Goal: Book appointment/travel/reservation

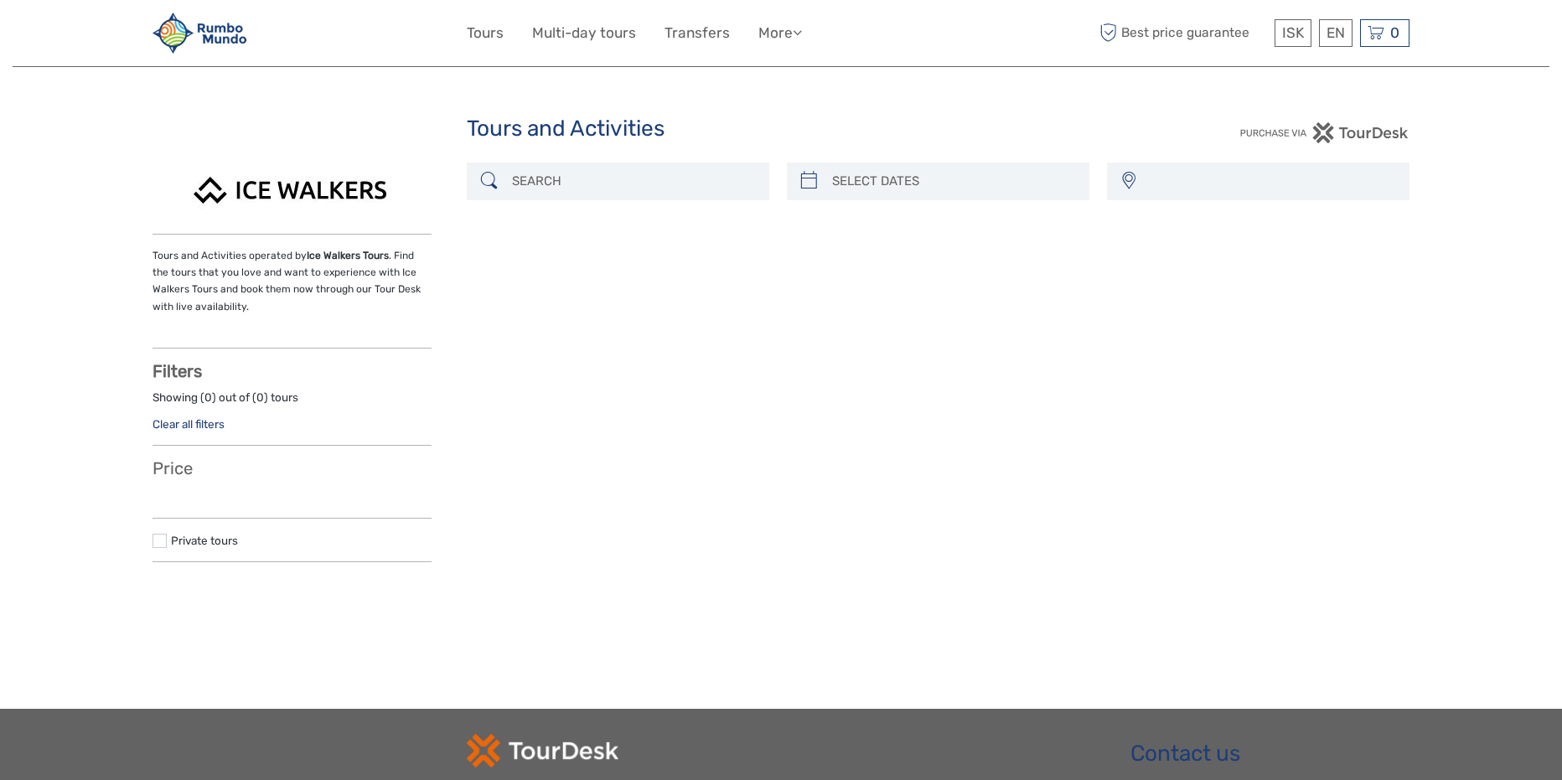
select select
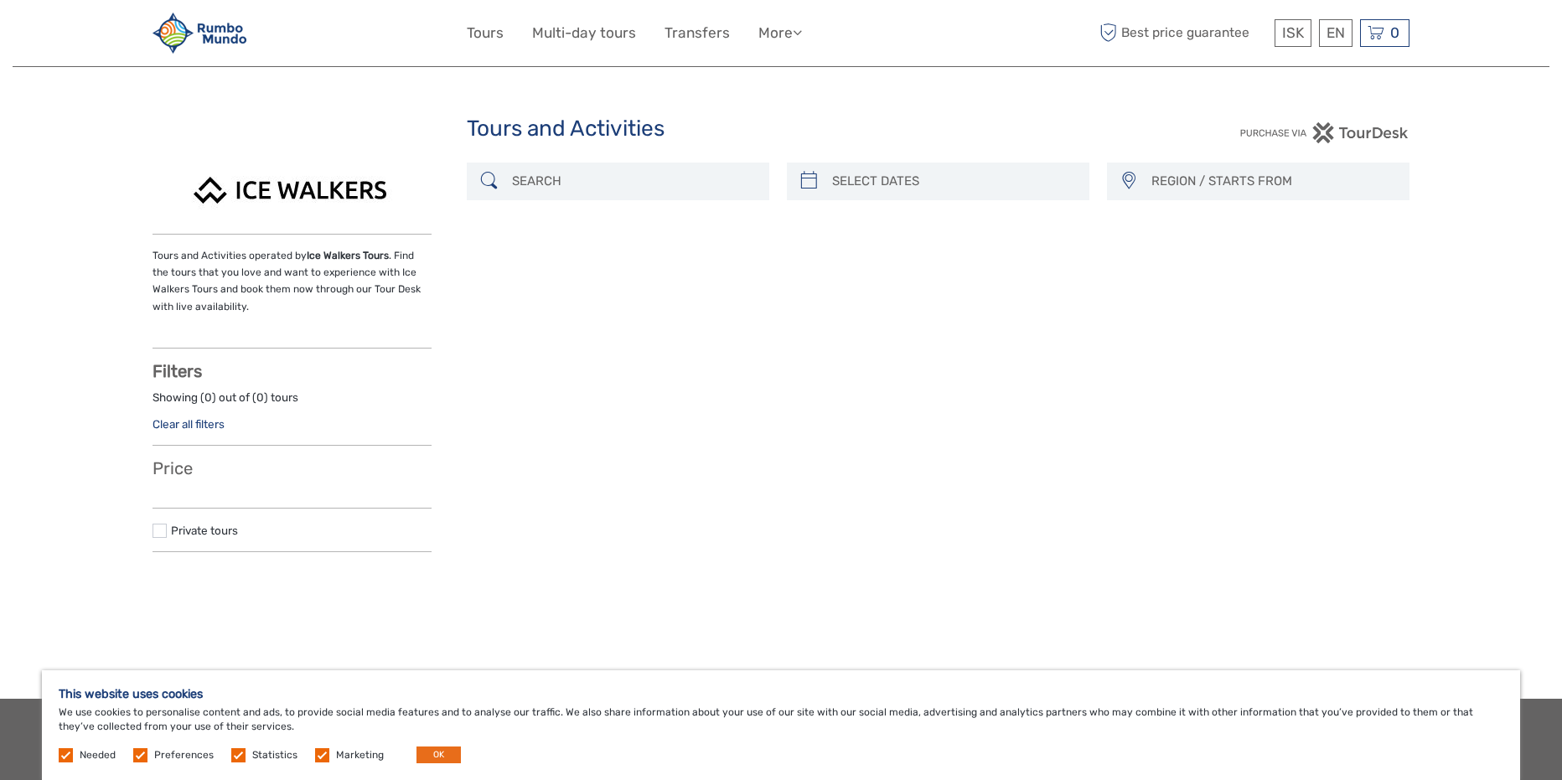
click at [311, 185] on img at bounding box center [292, 192] width 229 height 59
type input "[DATE]"
click at [902, 179] on input "search" at bounding box center [953, 181] width 256 height 29
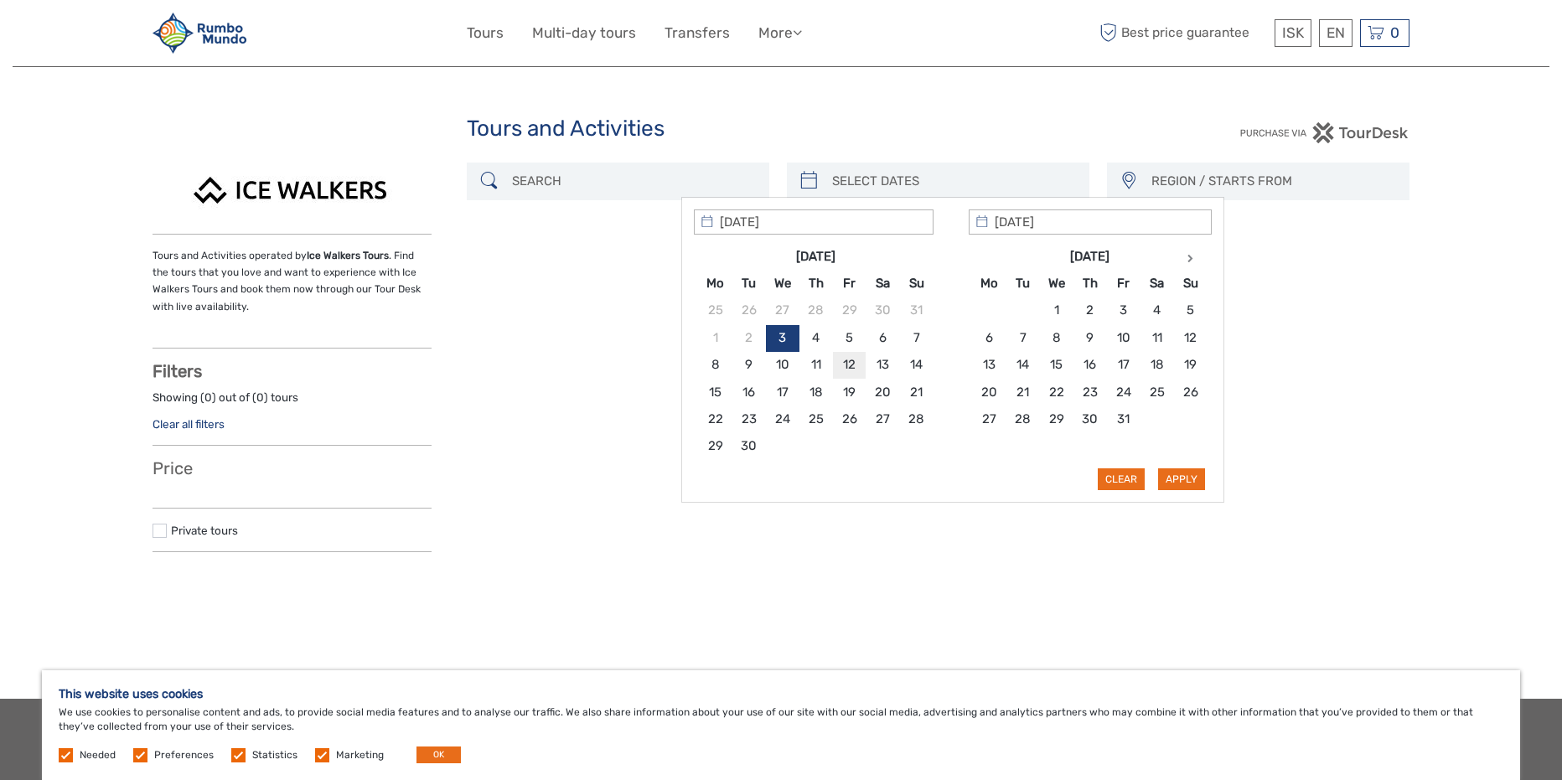
type input "[DATE]"
click at [1180, 476] on button "Apply" at bounding box center [1181, 479] width 47 height 22
type input "[DATE] - [DATE]"
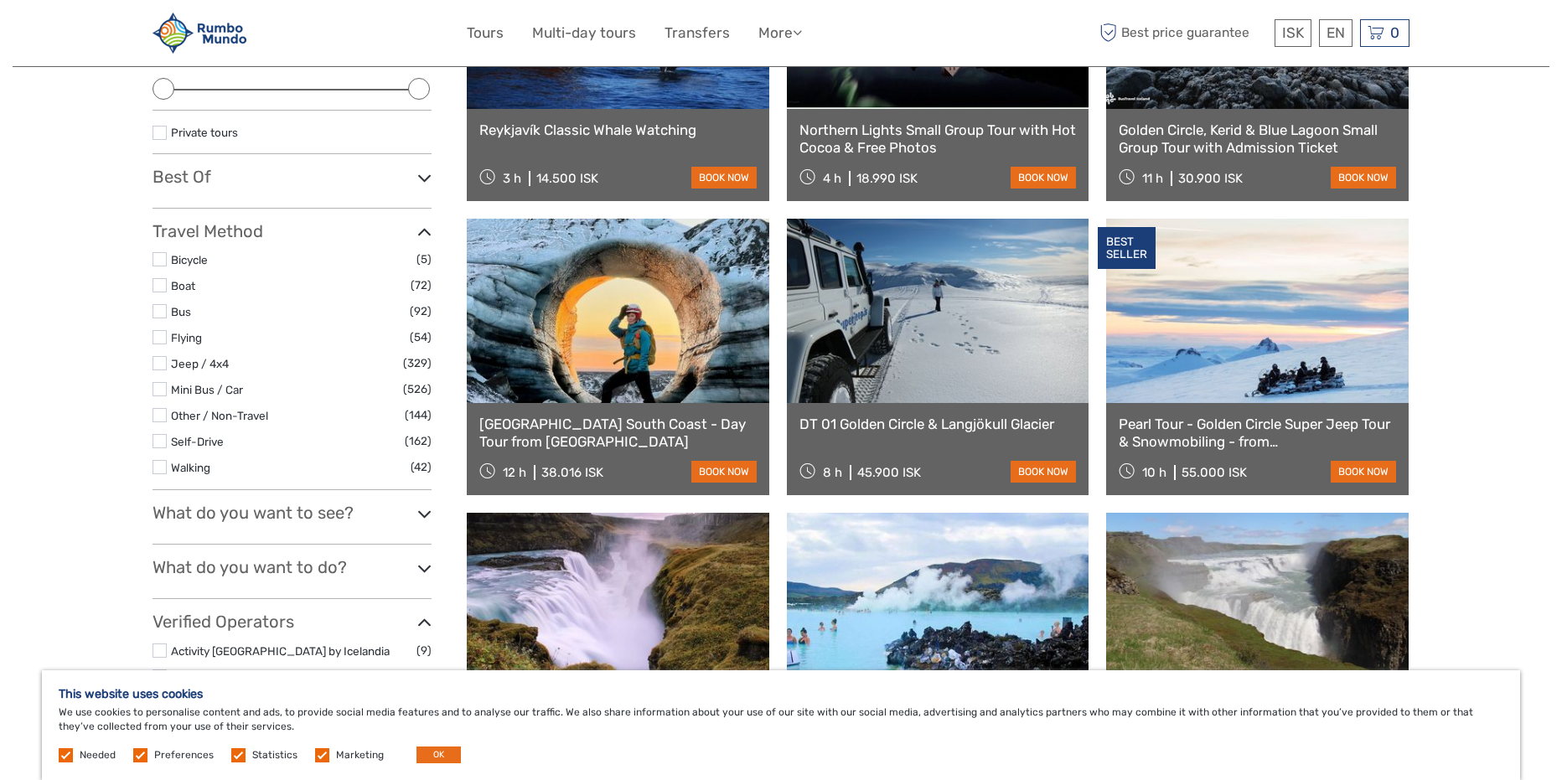
scroll to position [262, 0]
